Goal: Task Accomplishment & Management: Use online tool/utility

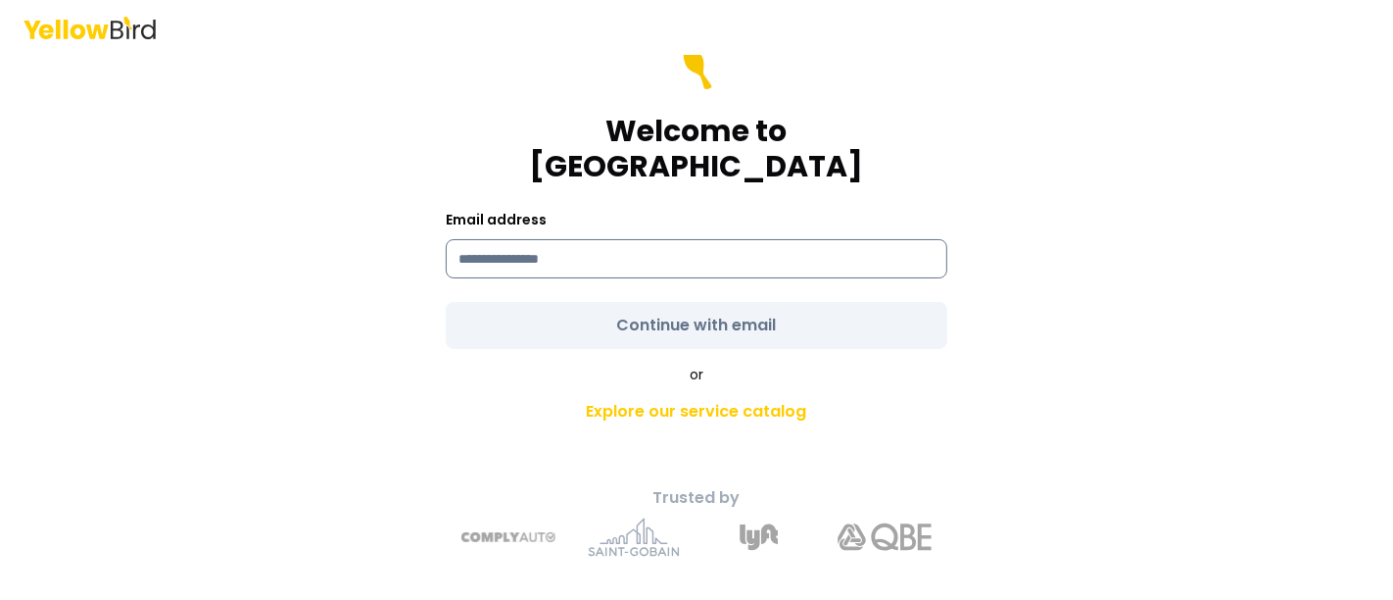
click at [553, 247] on input at bounding box center [697, 258] width 502 height 39
type input "**********"
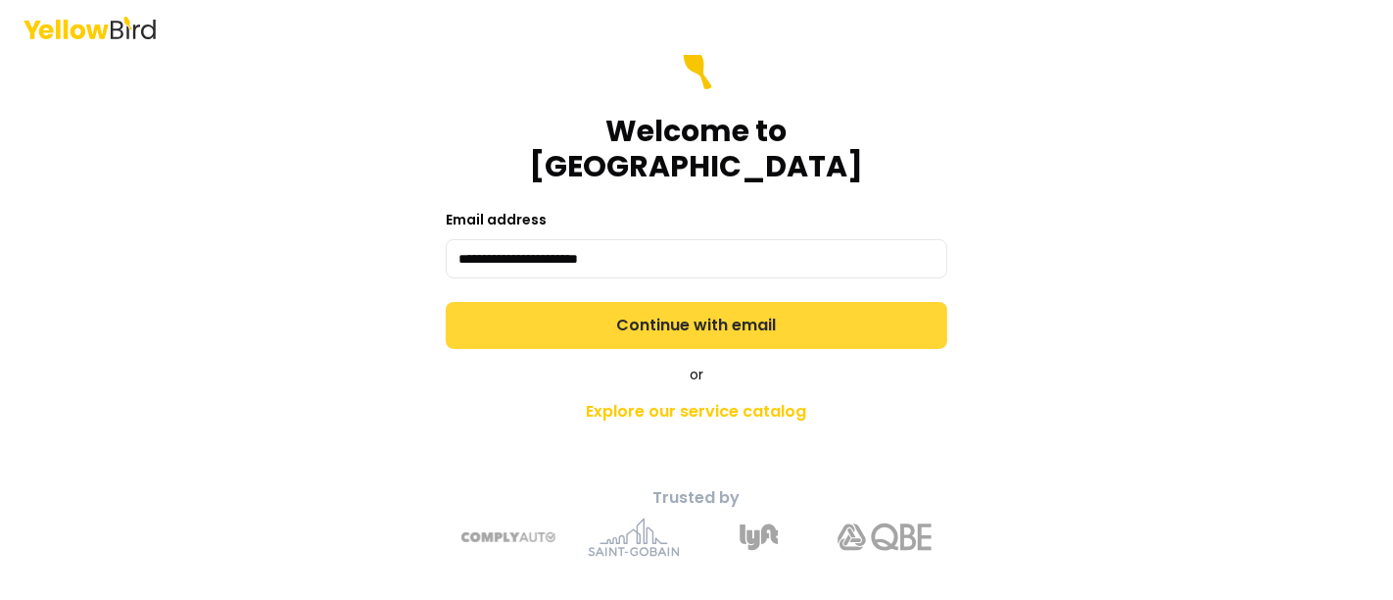
click at [625, 306] on form "**********" at bounding box center [697, 196] width 502 height 306
click at [699, 302] on button "Continue with email" at bounding box center [697, 325] width 502 height 47
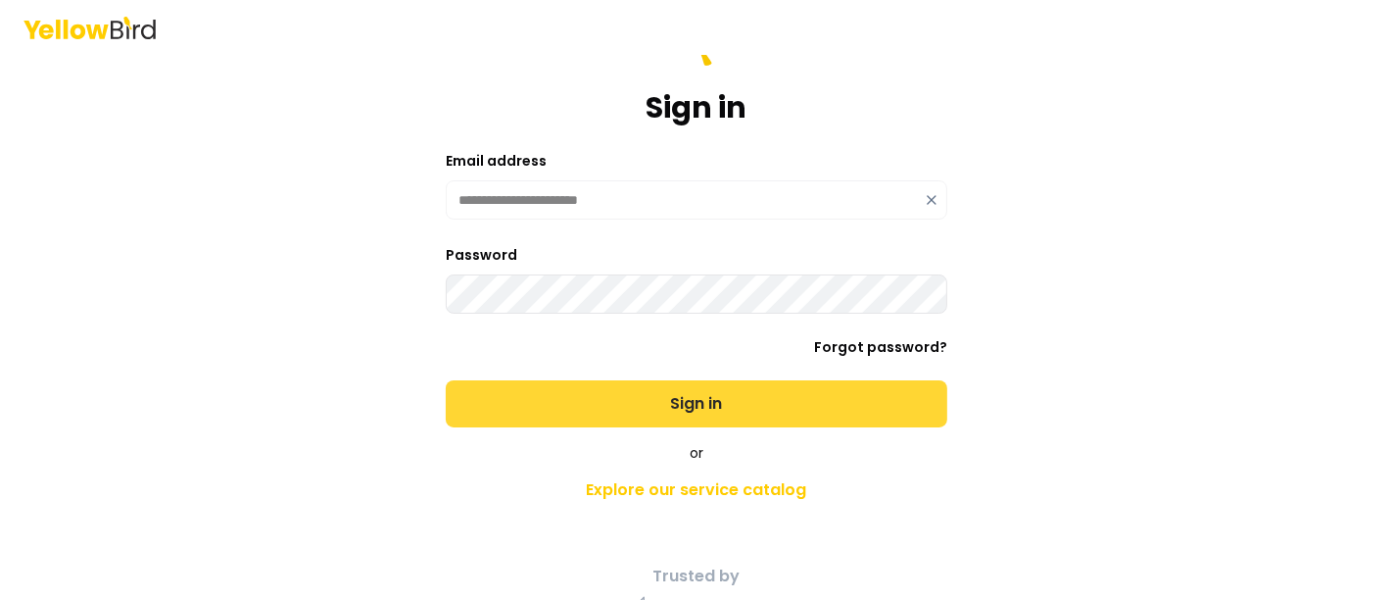
click at [659, 405] on button "Sign in" at bounding box center [697, 403] width 502 height 47
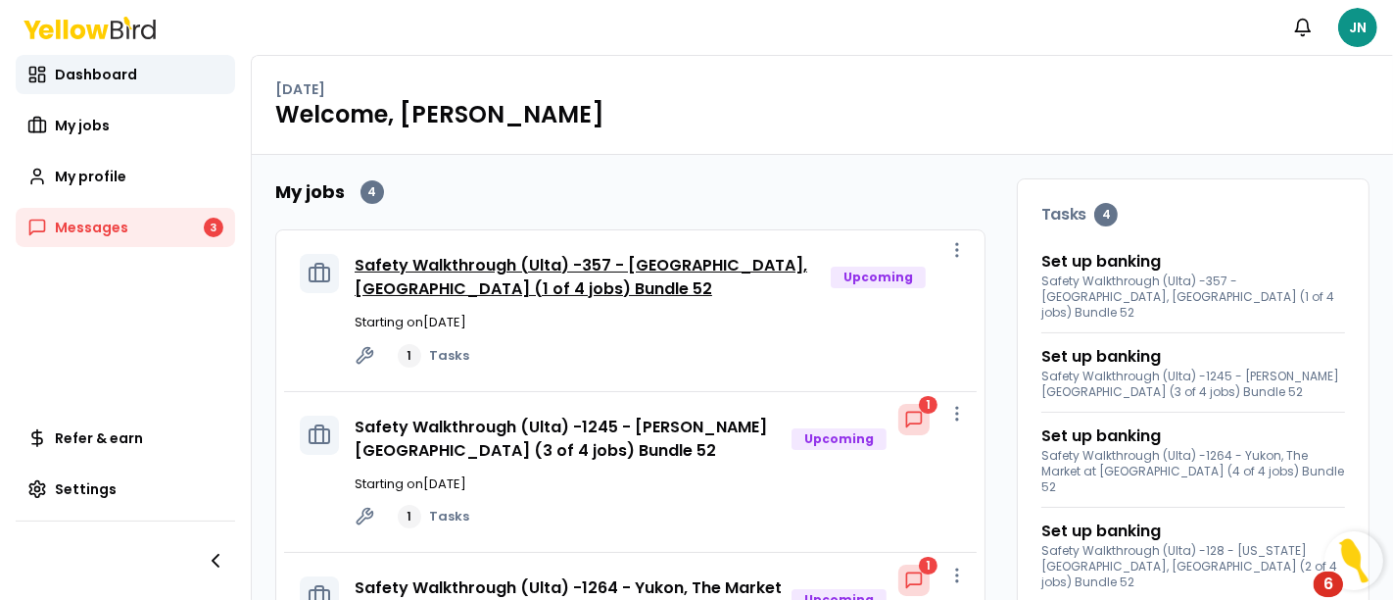
click at [598, 282] on link "Safety Walkthrough (Ulta) -357 - [GEOGRAPHIC_DATA], [GEOGRAPHIC_DATA] (1 of 4 j…" at bounding box center [581, 277] width 453 height 46
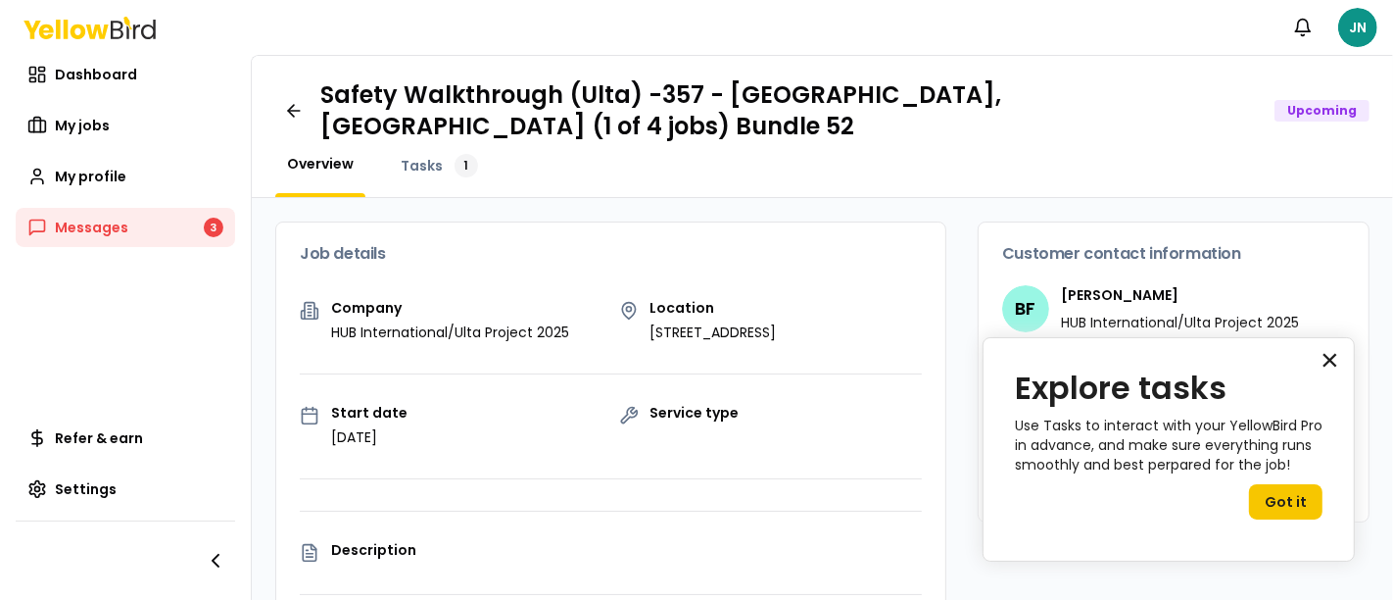
click at [1325, 364] on button "×" at bounding box center [1330, 359] width 19 height 31
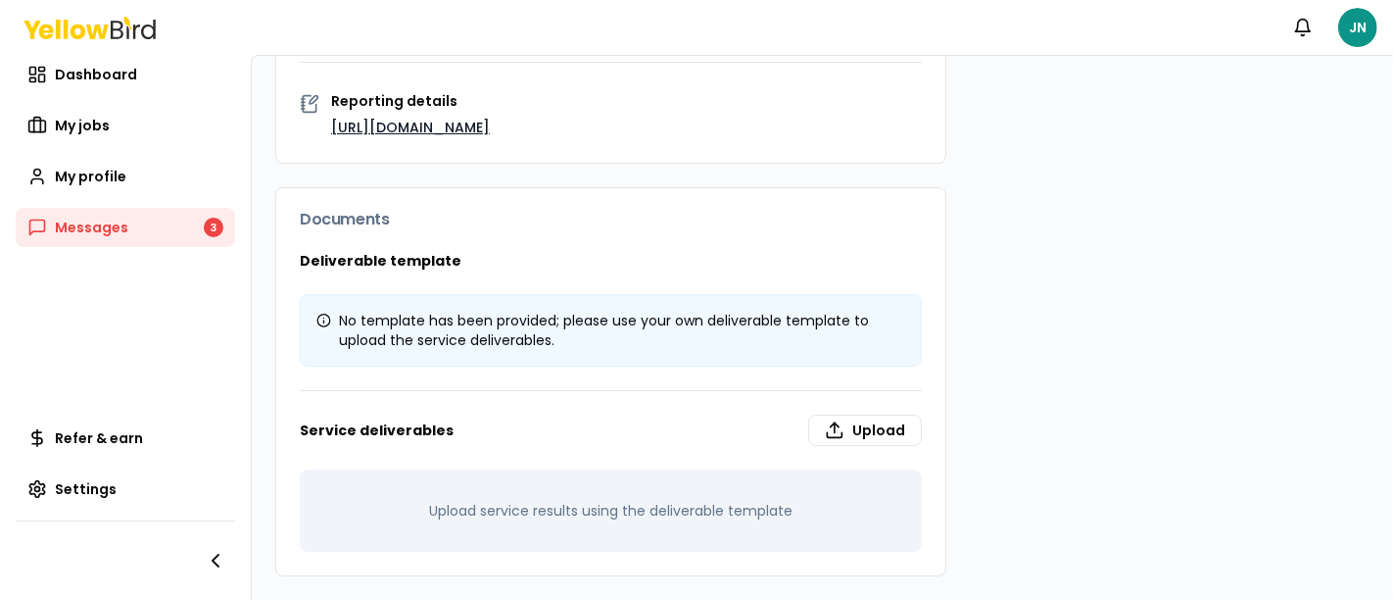
scroll to position [549, 0]
click at [107, 216] on link "Messages 3" at bounding box center [126, 227] width 220 height 39
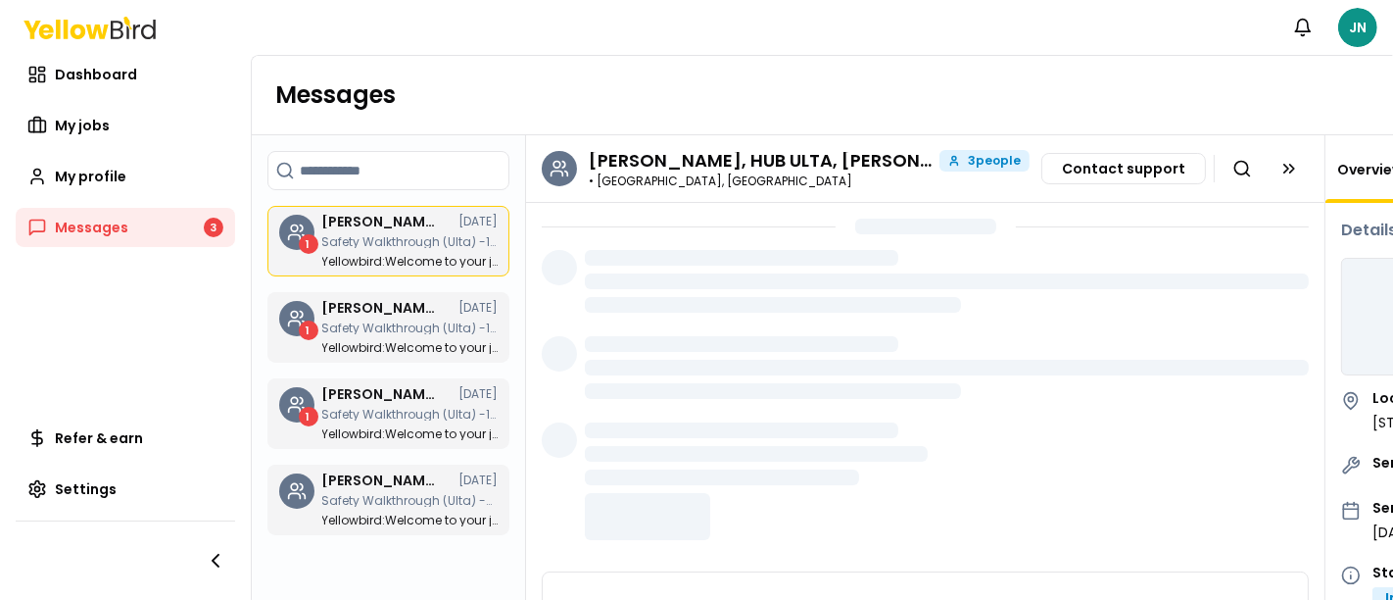
scroll to position [138, 0]
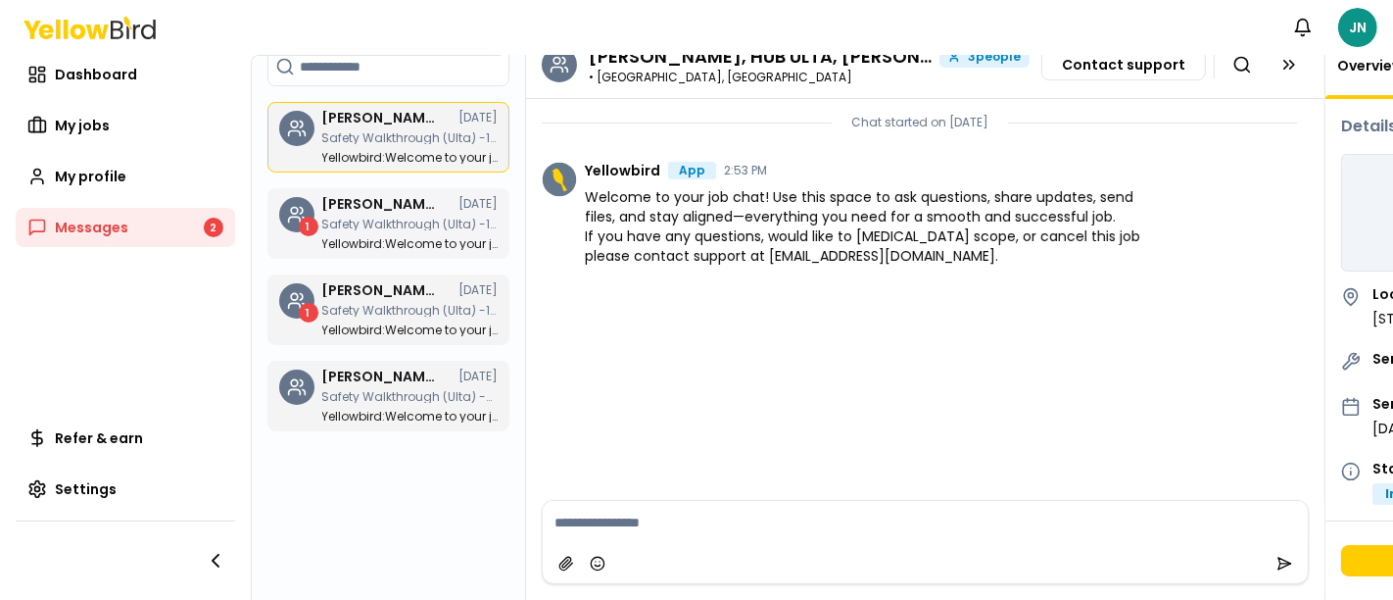
click at [386, 219] on p "Safety Walkthrough (Ulta) -1245 - [PERSON_NAME][GEOGRAPHIC_DATA] (3 of 4 jobs) …" at bounding box center [410, 225] width 176 height 12
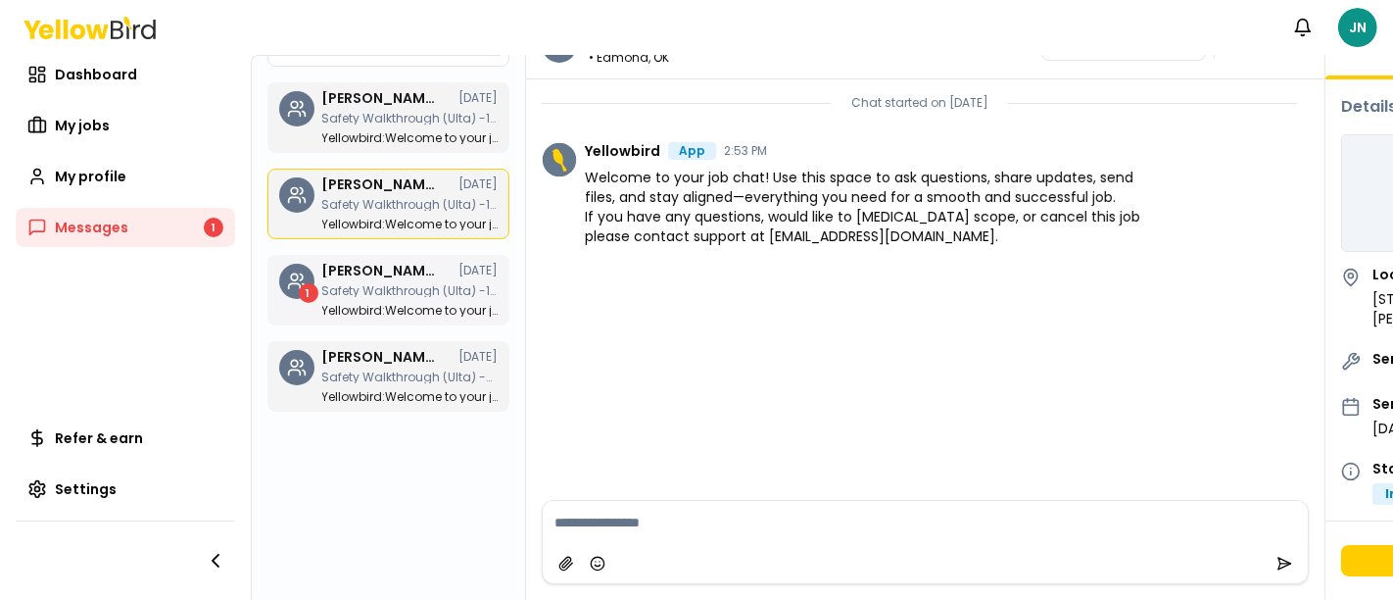
click at [404, 285] on p "Safety Walkthrough (Ulta) -128 - [US_STATE][GEOGRAPHIC_DATA], [GEOGRAPHIC_DATA]…" at bounding box center [410, 291] width 176 height 12
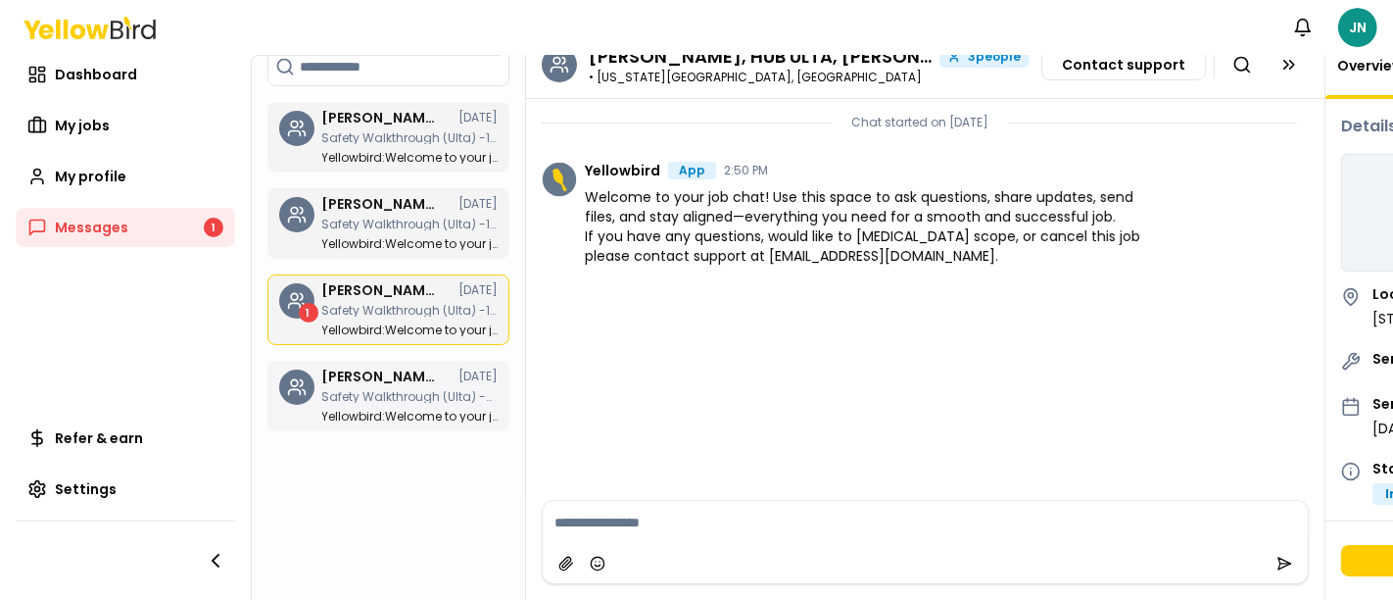
click at [410, 391] on p "Safety Walkthrough (Ulta) -357 - [GEOGRAPHIC_DATA], [GEOGRAPHIC_DATA] (1 of 4 j…" at bounding box center [410, 397] width 176 height 12
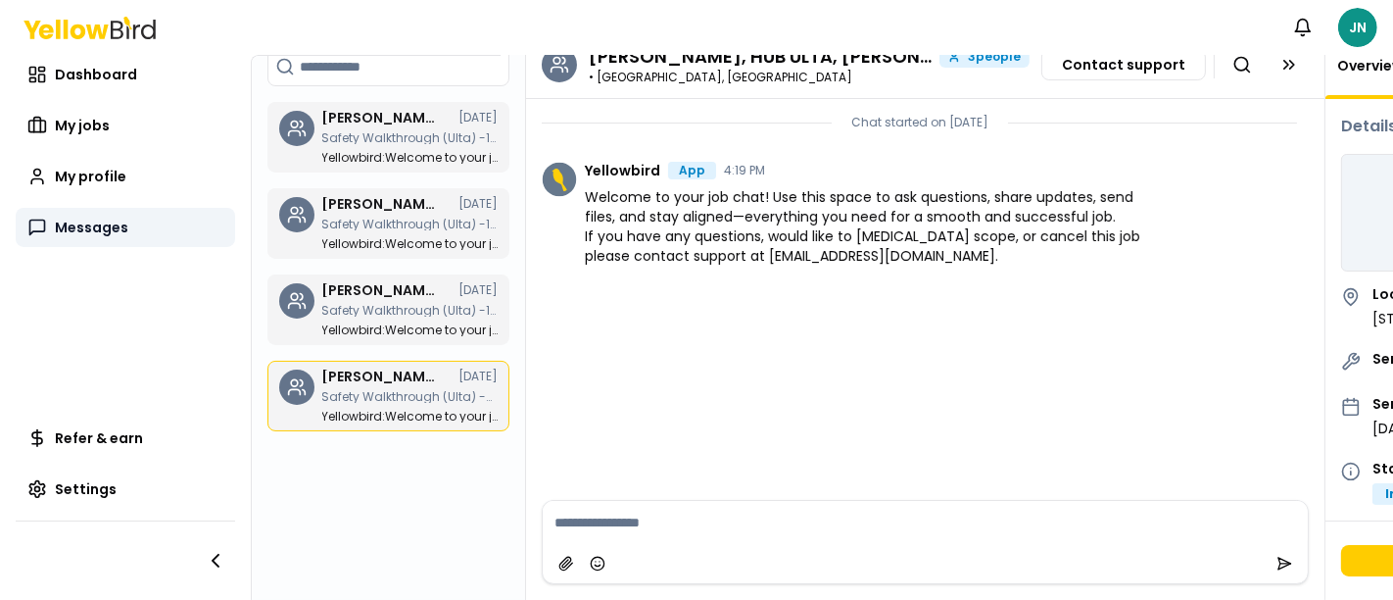
drag, startPoint x: 84, startPoint y: 228, endPoint x: 98, endPoint y: 225, distance: 14.0
click at [86, 228] on span "Messages" at bounding box center [91, 228] width 73 height 20
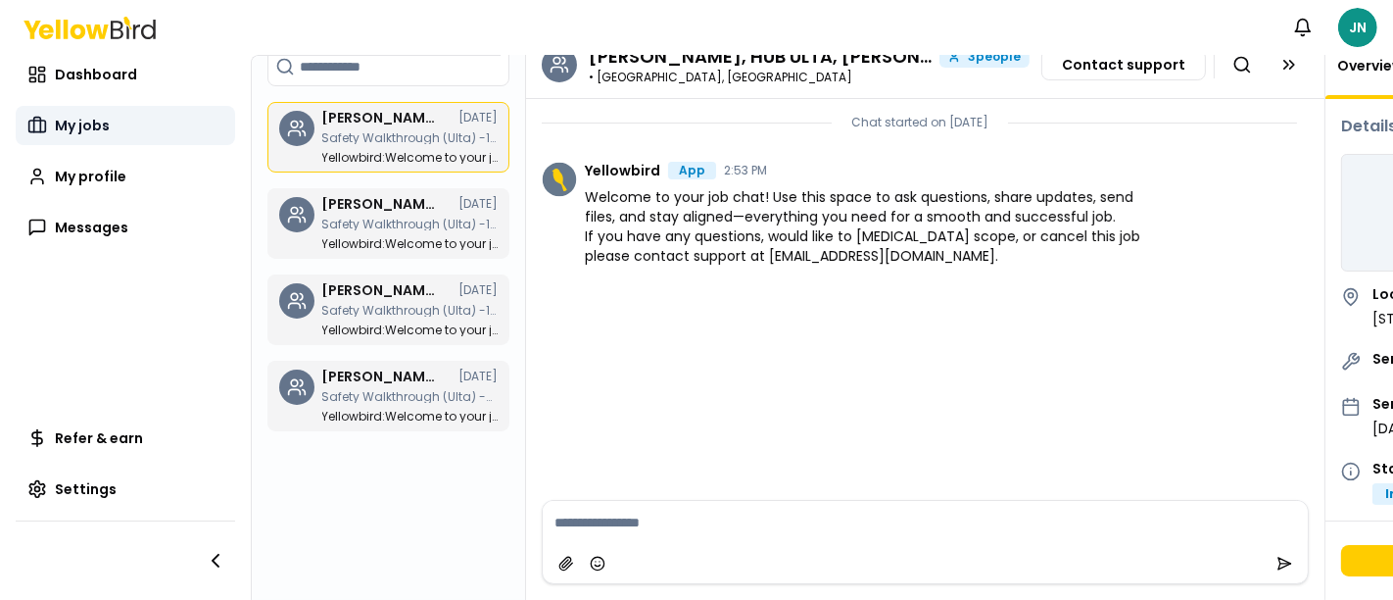
click at [80, 119] on span "My jobs" at bounding box center [82, 126] width 55 height 20
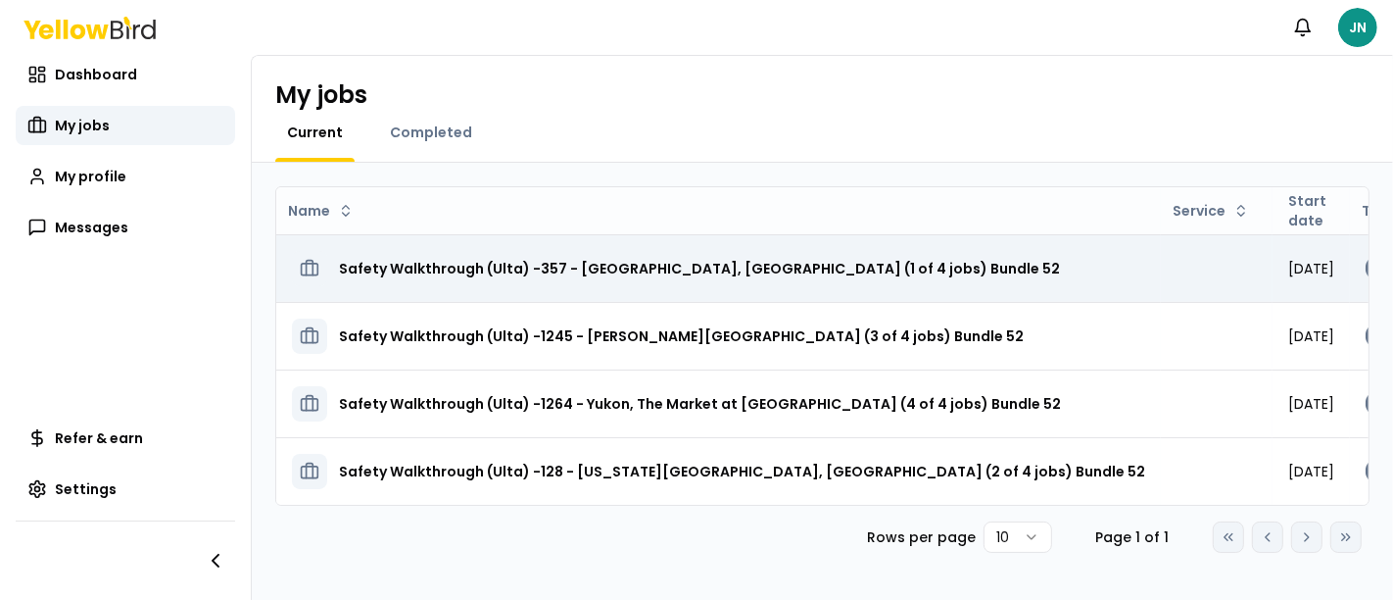
click at [700, 254] on h3 "Safety Walkthrough (Ulta) -357 - [GEOGRAPHIC_DATA], [GEOGRAPHIC_DATA] (1 of 4 j…" at bounding box center [699, 268] width 721 height 35
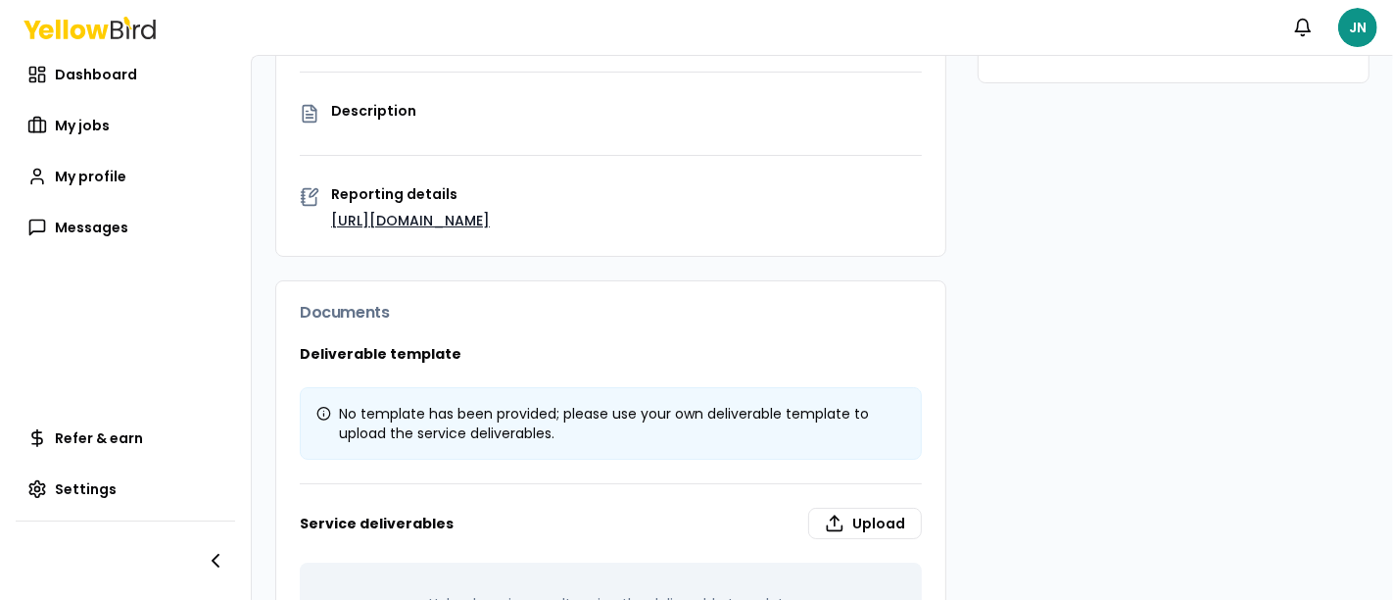
scroll to position [330, 0]
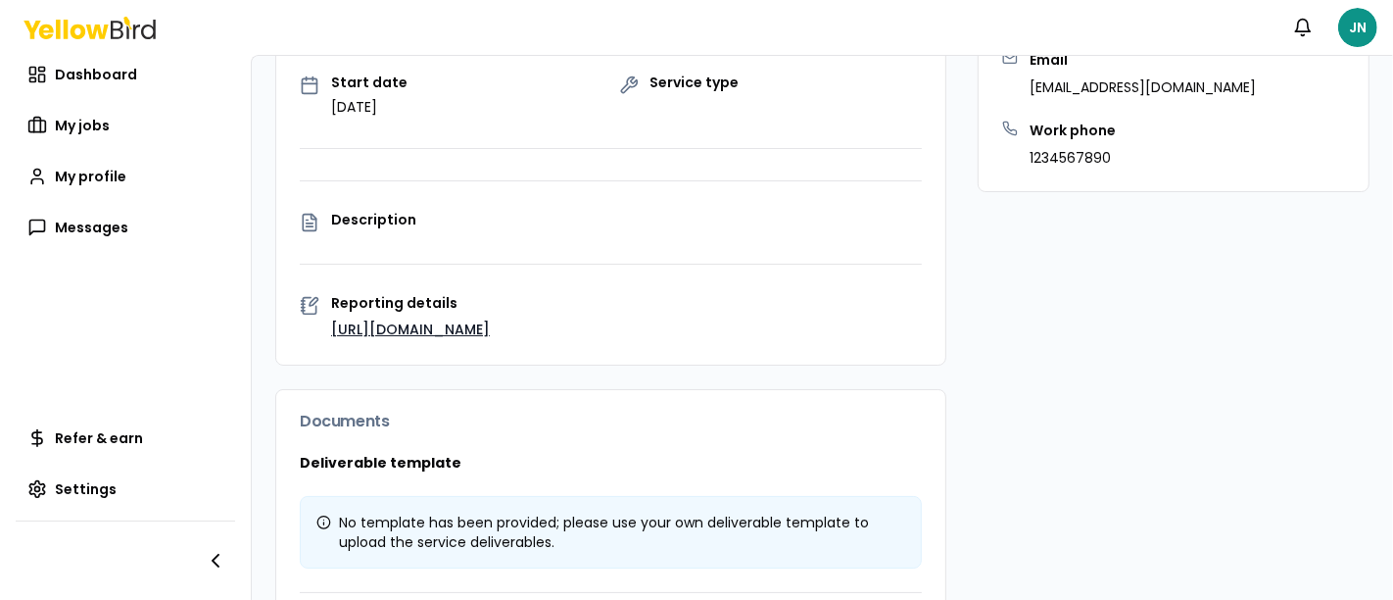
click at [447, 337] on link "https://hubs.ly/Q03tSYYw0" at bounding box center [410, 329] width 159 height 20
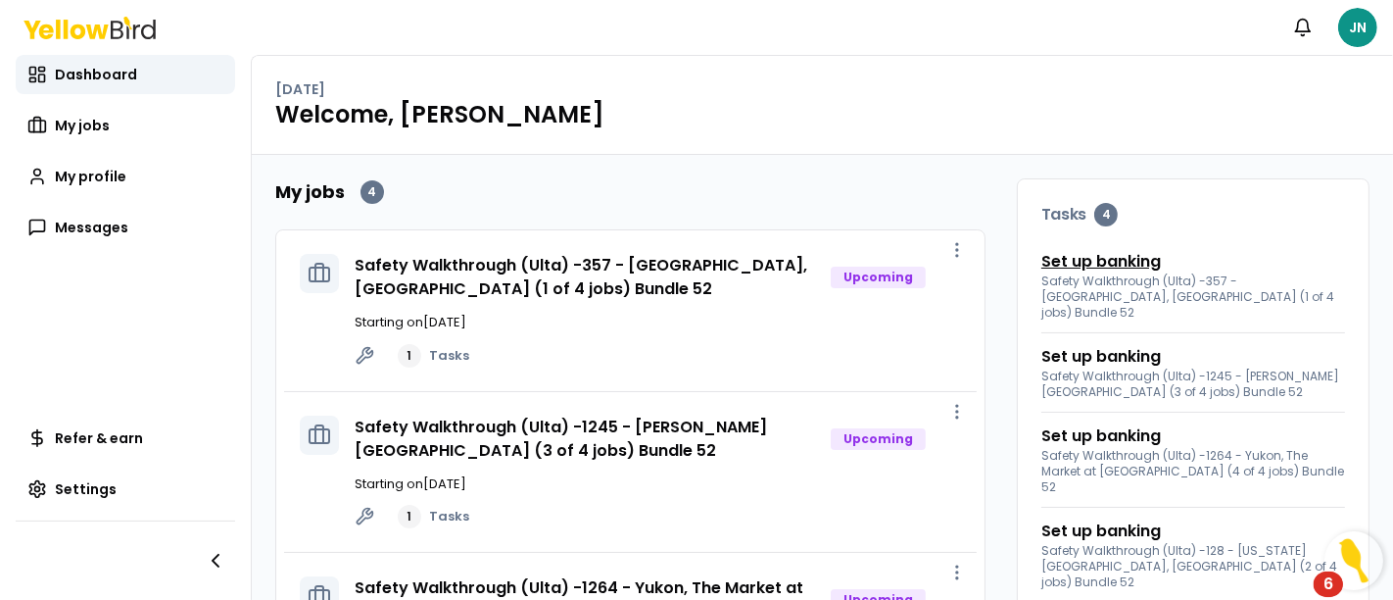
click at [1055, 258] on link "Set up banking" at bounding box center [1102, 262] width 120 height 24
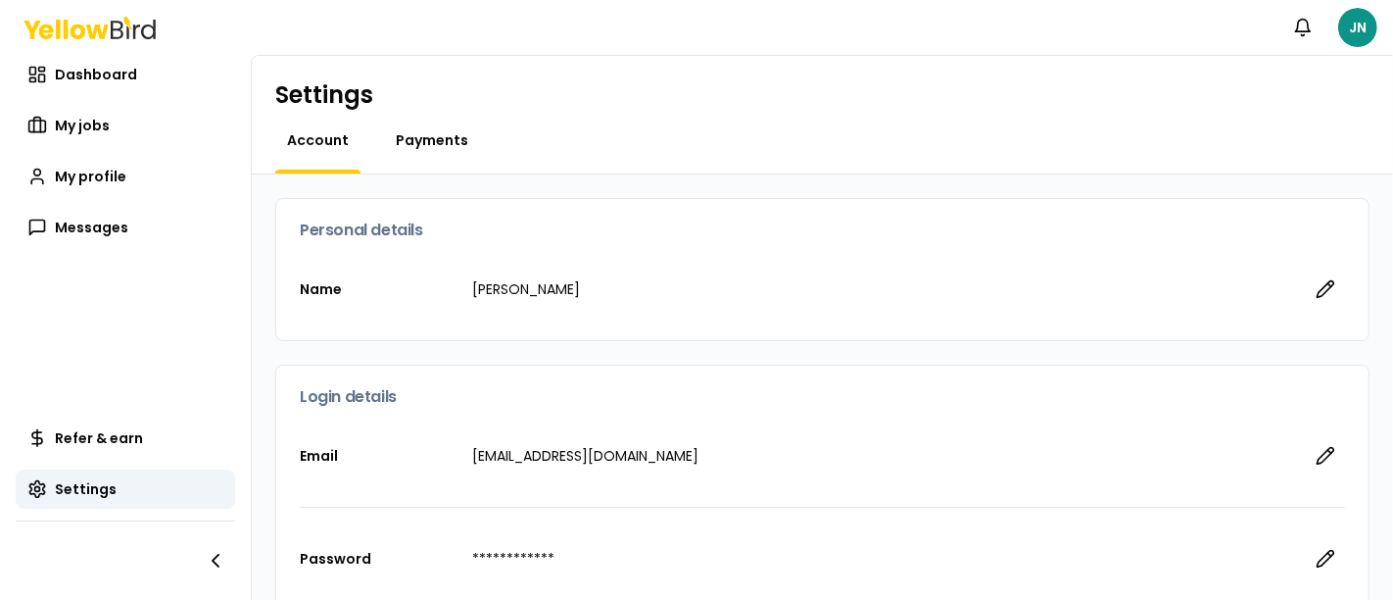
click at [431, 140] on span "Payments" at bounding box center [432, 140] width 73 height 20
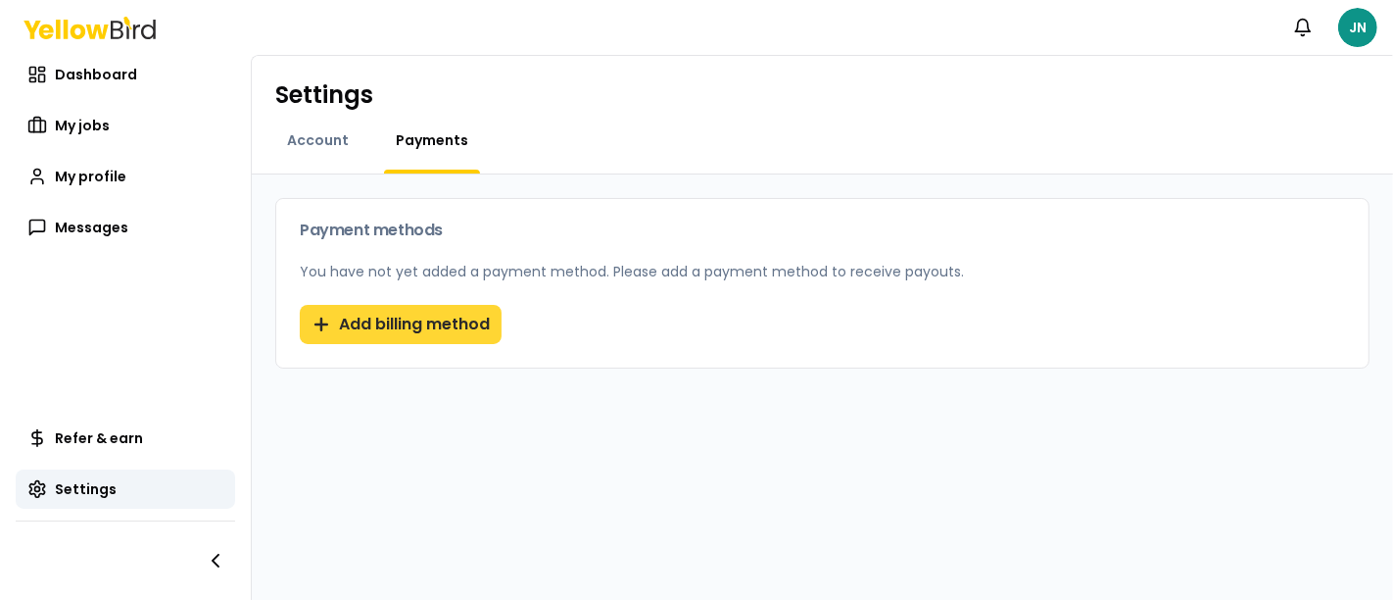
click at [417, 320] on button "Add billing method" at bounding box center [401, 324] width 202 height 39
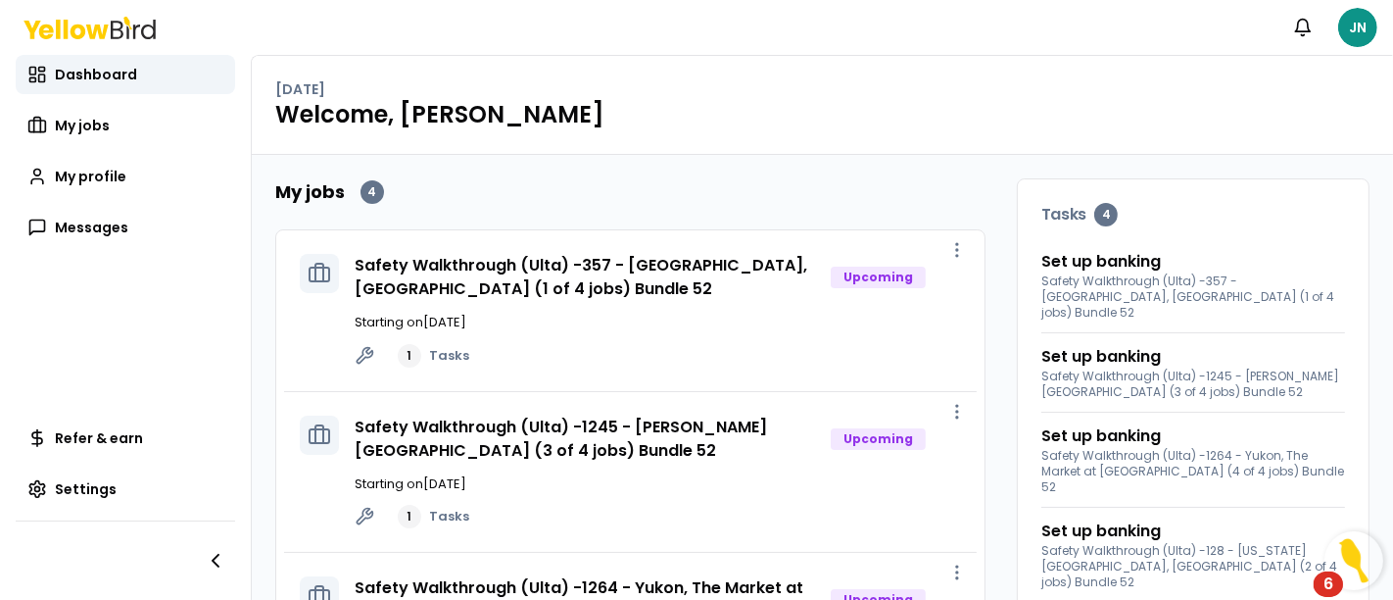
scroll to position [109, 0]
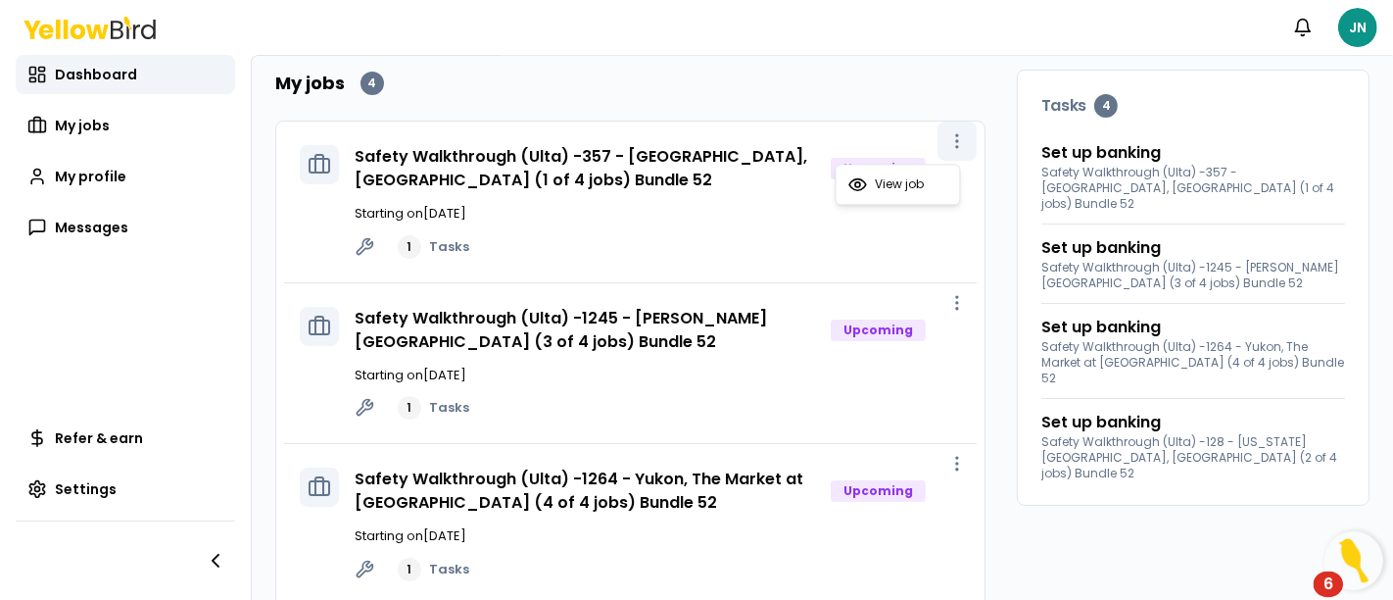
click at [948, 134] on icon "button" at bounding box center [958, 141] width 20 height 20
click at [893, 192] on link "View job" at bounding box center [899, 184] width 116 height 31
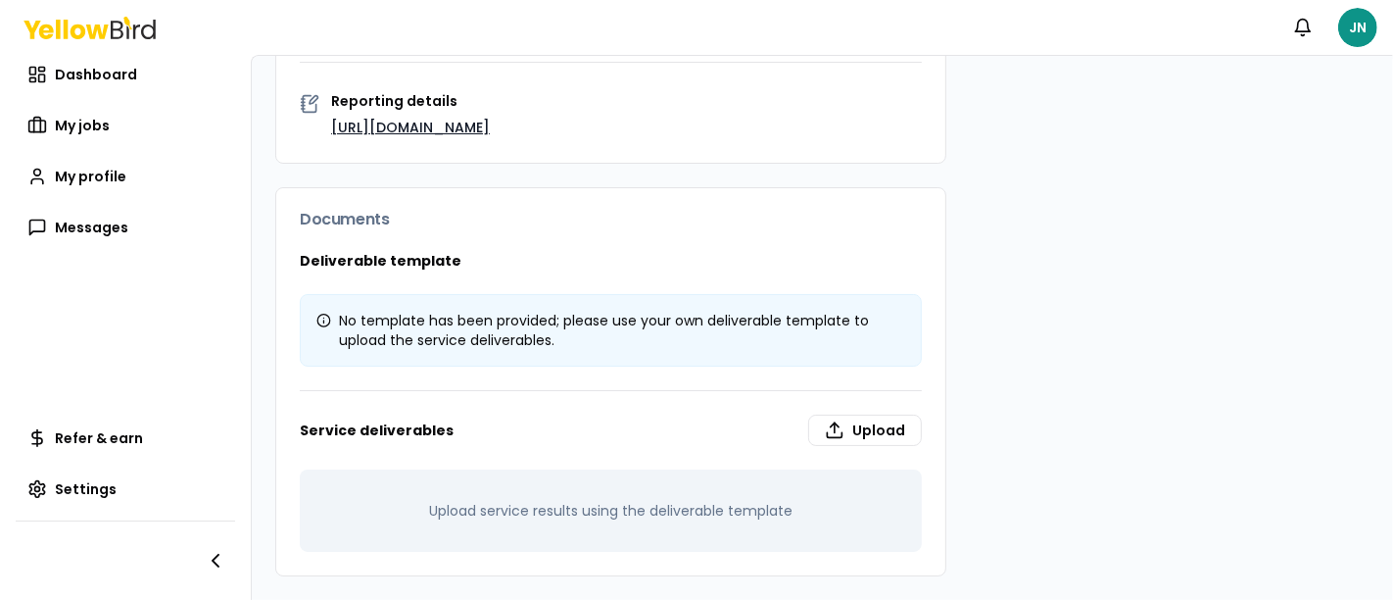
scroll to position [549, 0]
click at [854, 423] on label "Upload" at bounding box center [865, 430] width 114 height 31
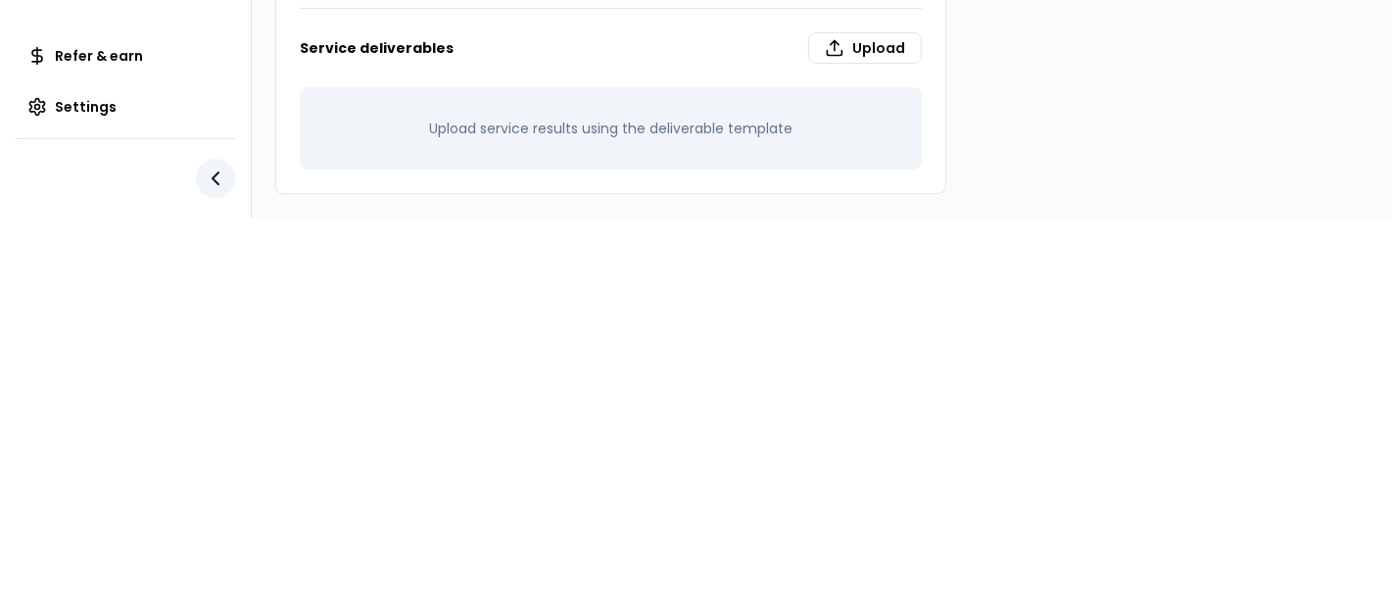
click at [218, 167] on icon "button" at bounding box center [216, 179] width 24 height 24
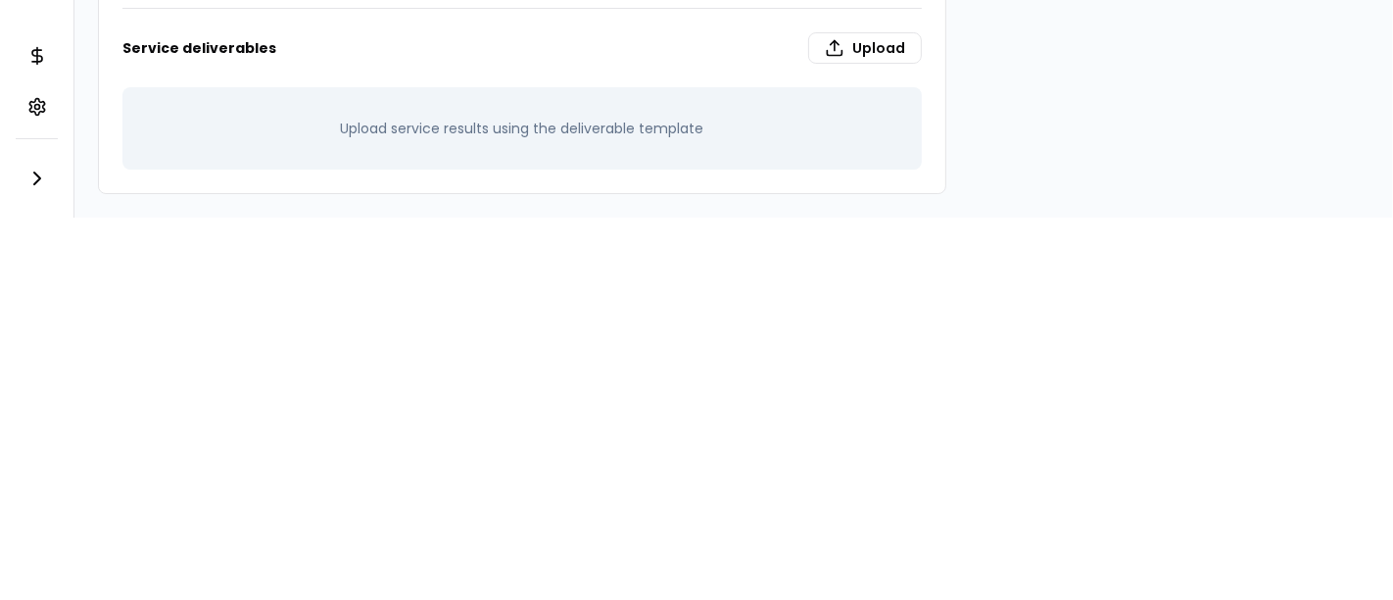
scroll to position [372, 0]
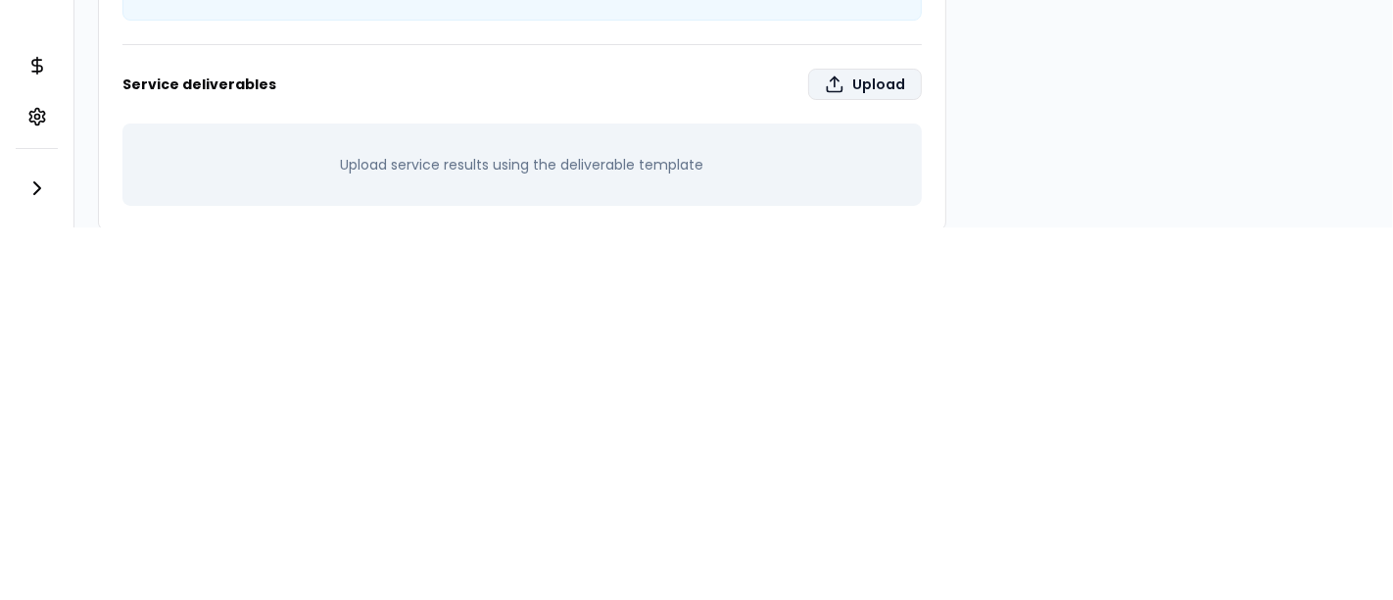
click at [837, 69] on label "Upload" at bounding box center [865, 84] width 114 height 31
click at [837, 570] on input "Upload" at bounding box center [818, 589] width 1393 height 39
click at [843, 69] on label "Upload" at bounding box center [865, 84] width 114 height 31
click at [843, 570] on input "Upload" at bounding box center [818, 589] width 1393 height 39
type input "**********"
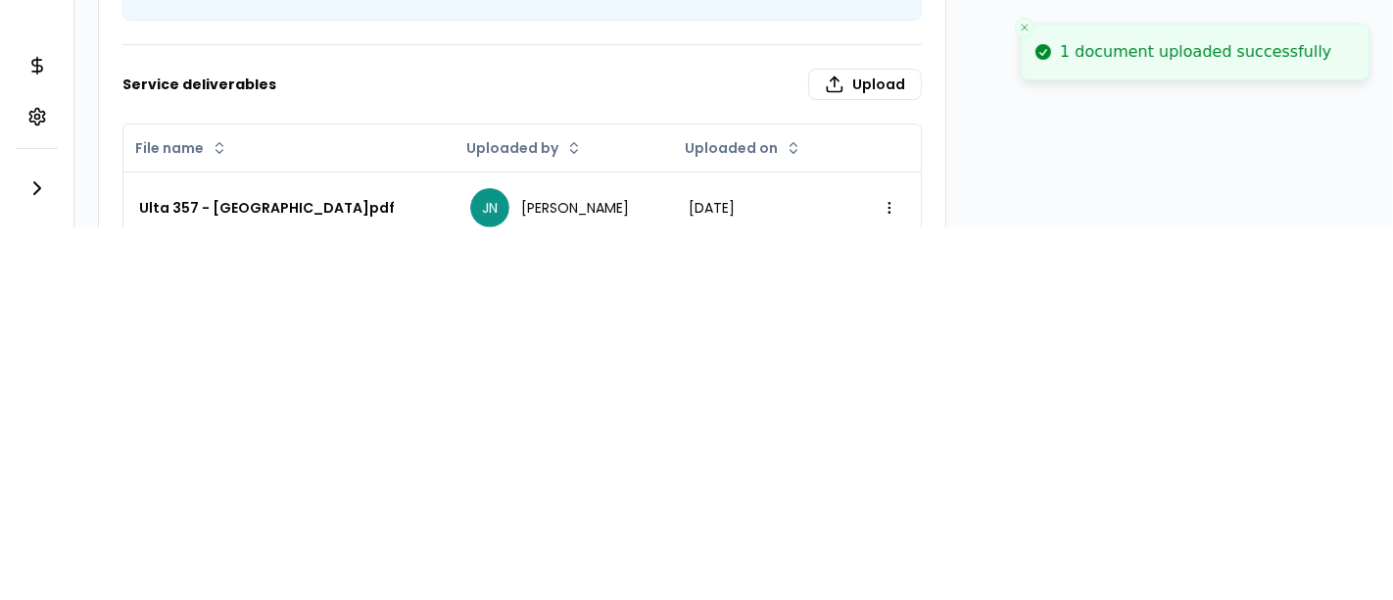
click at [573, 292] on div "1 document uploaded successfully Notifications JN Dashboard My jobs My profile …" at bounding box center [696, 300] width 1393 height 600
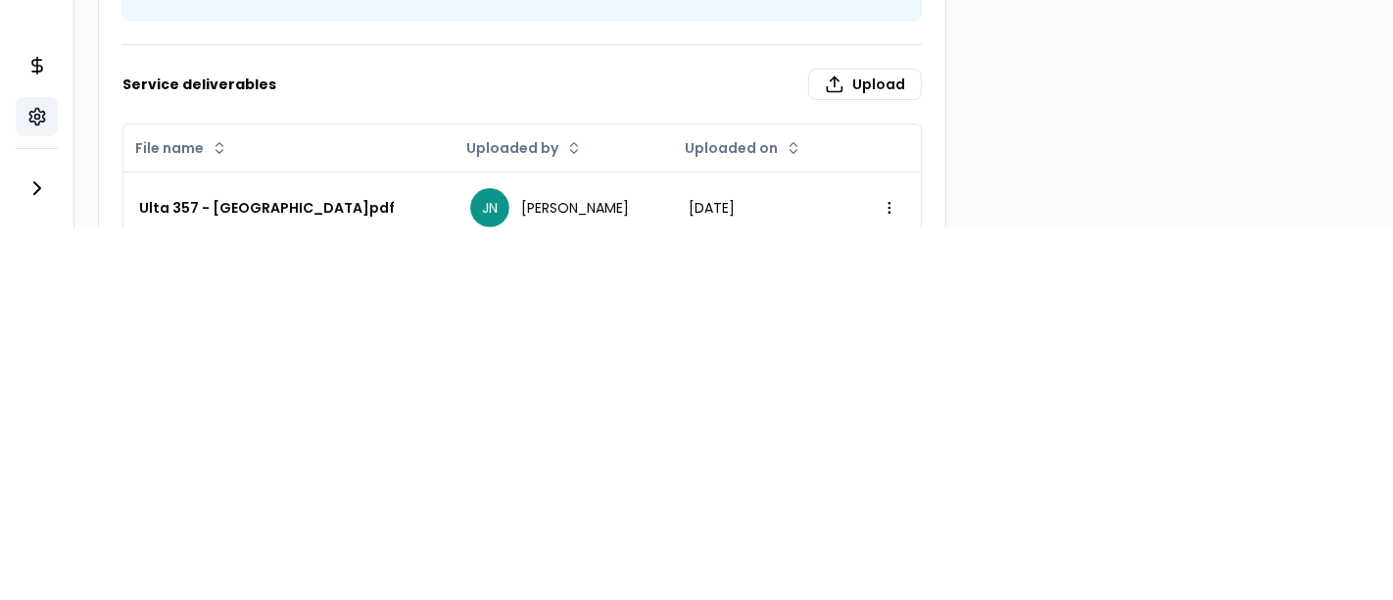
click at [27, 124] on icon at bounding box center [37, 117] width 20 height 20
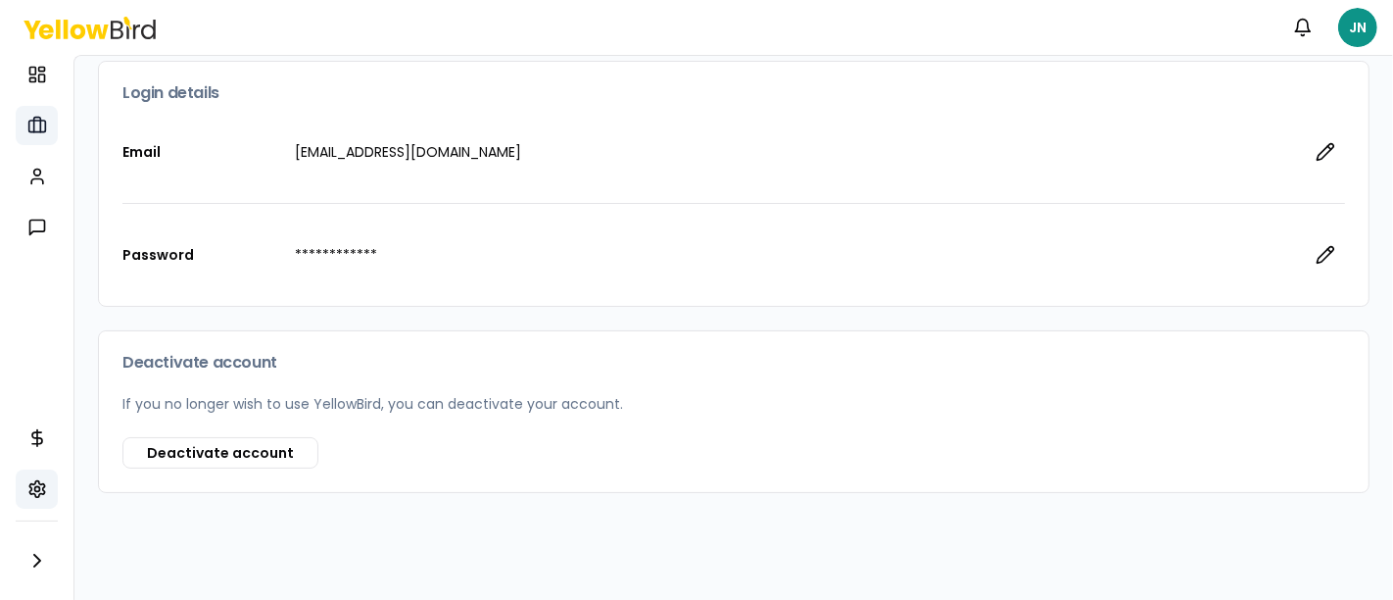
click at [36, 129] on icon at bounding box center [37, 126] width 20 height 20
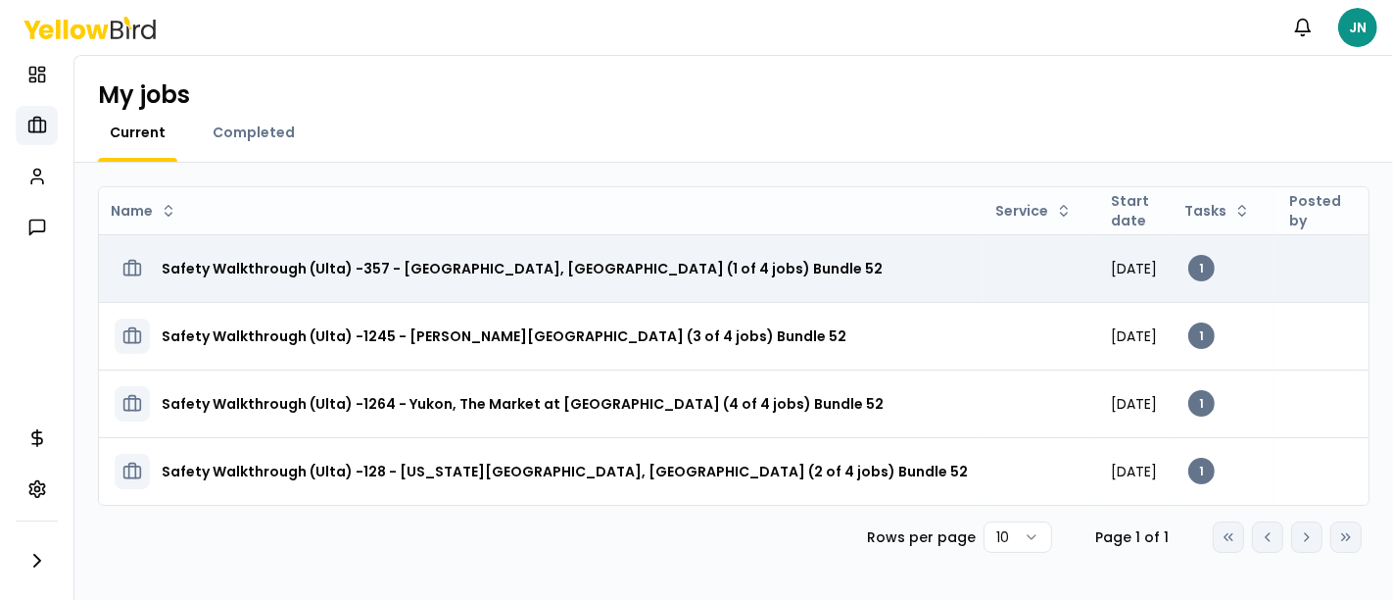
click at [618, 267] on h3 "Safety Walkthrough (Ulta) -357 - [GEOGRAPHIC_DATA], [GEOGRAPHIC_DATA] (1 of 4 j…" at bounding box center [522, 268] width 721 height 35
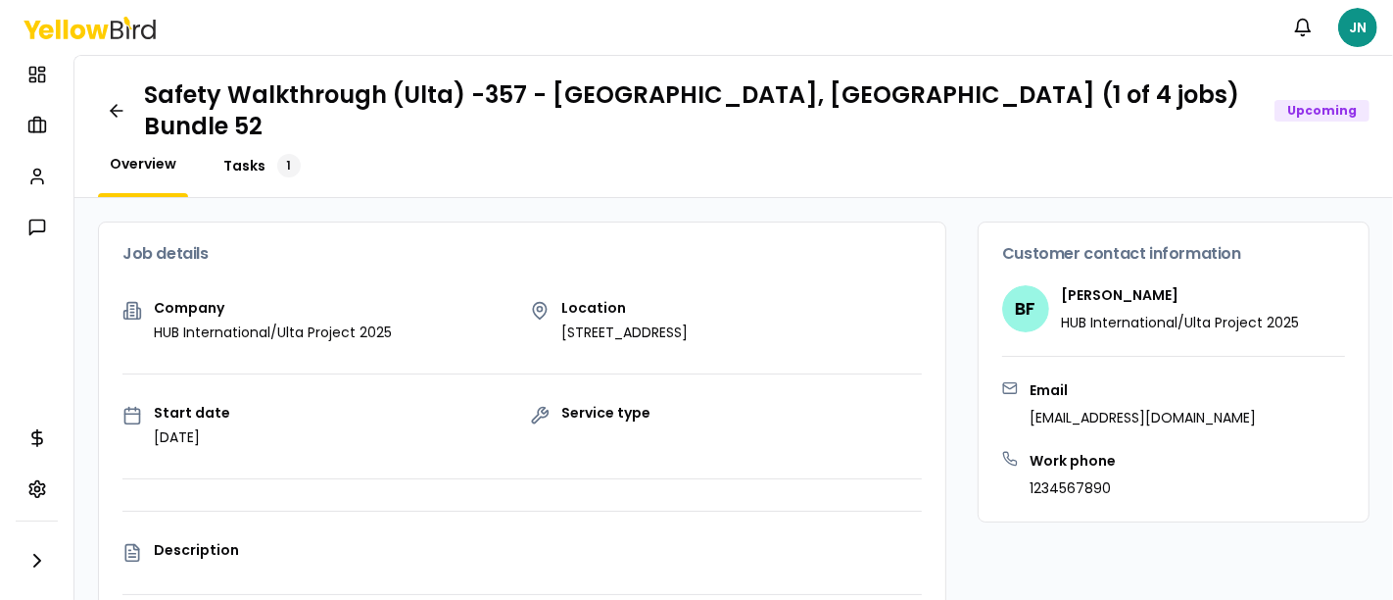
click at [246, 156] on span "Tasks" at bounding box center [244, 166] width 42 height 20
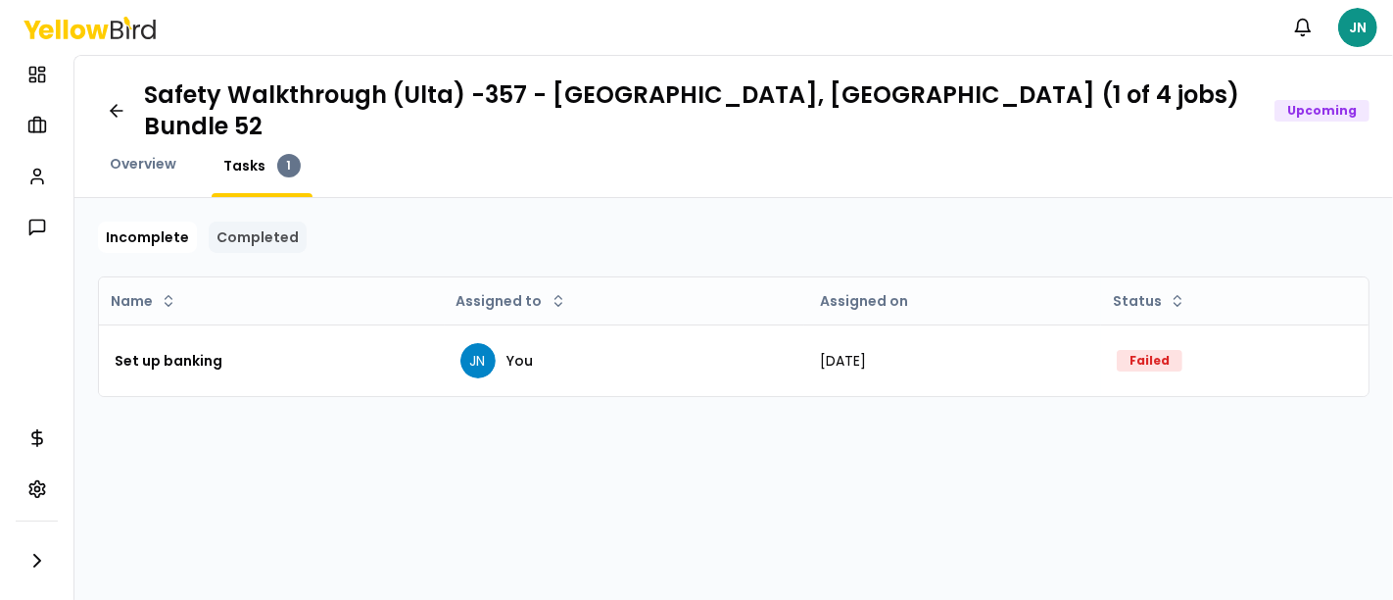
click at [246, 221] on link "Completed" at bounding box center [258, 236] width 98 height 31
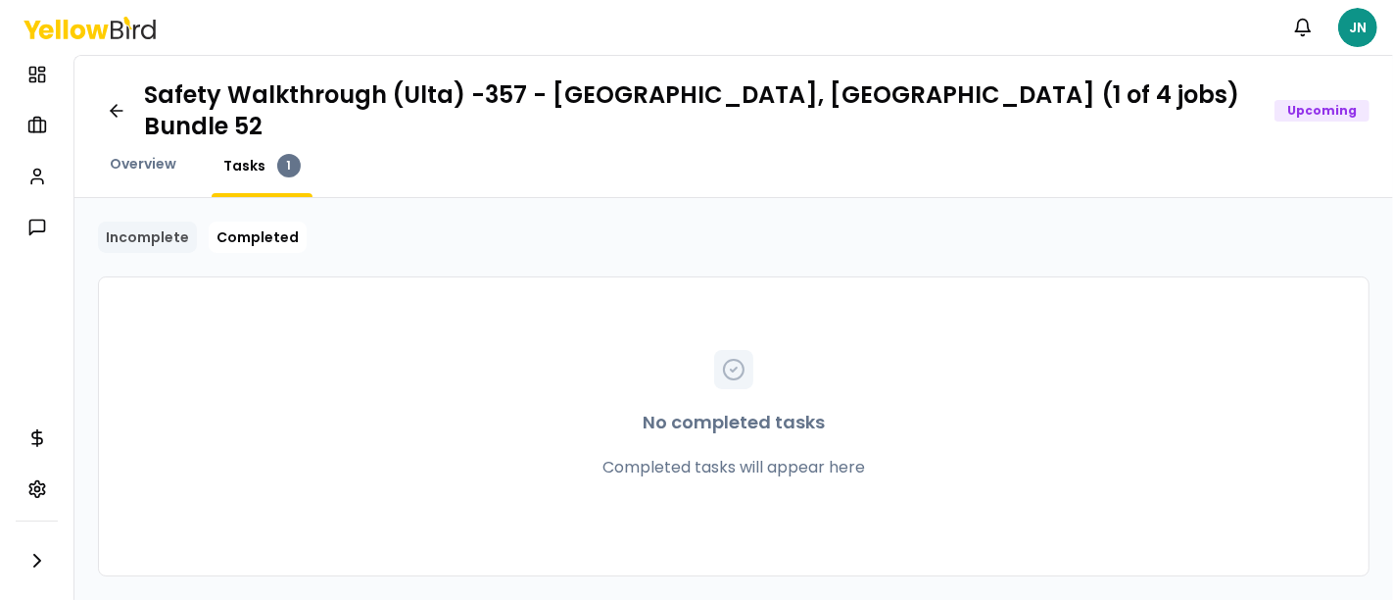
click at [122, 222] on link "Incomplete" at bounding box center [147, 236] width 99 height 31
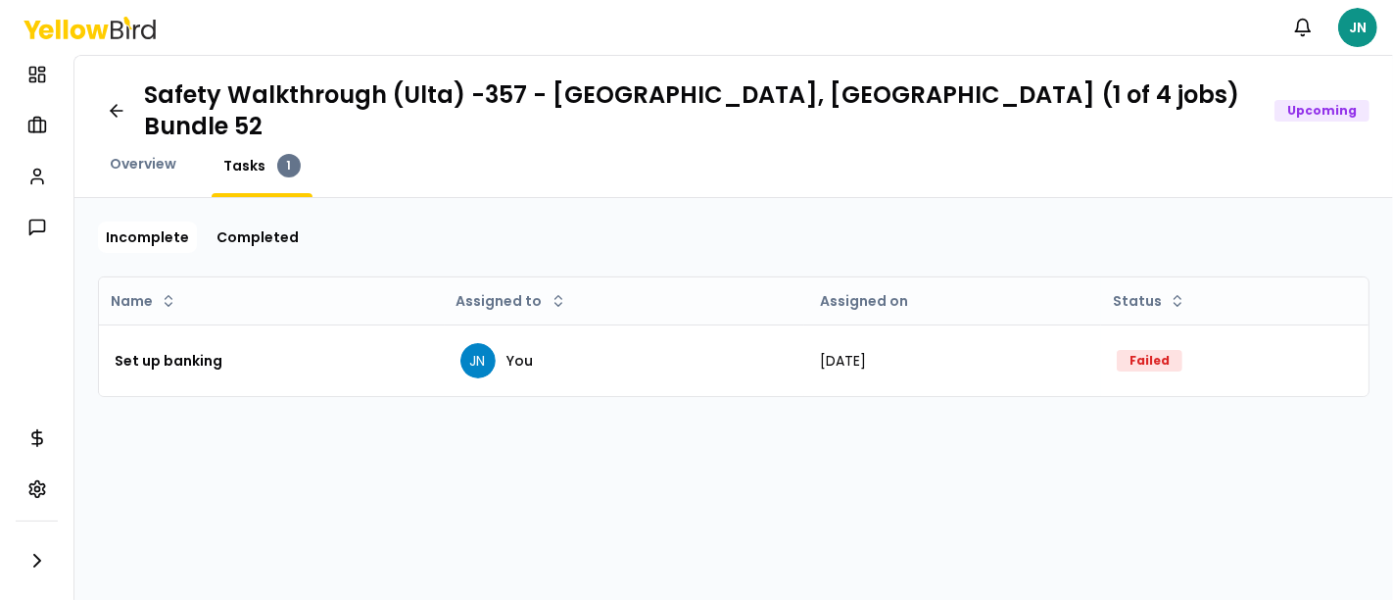
click at [509, 198] on div "Incomplete Completed Name Assigned to Assigned on Status Set up banking JN You …" at bounding box center [733, 399] width 1319 height 402
